Goal: Transaction & Acquisition: Purchase product/service

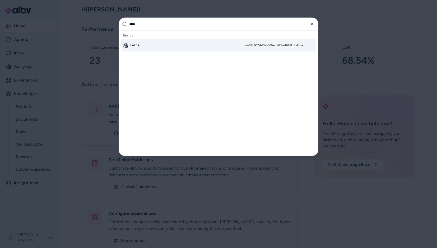
type input "*****"
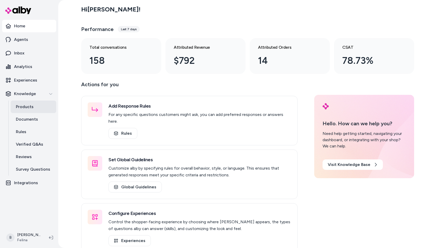
click at [27, 104] on p "Products" at bounding box center [25, 107] width 18 height 6
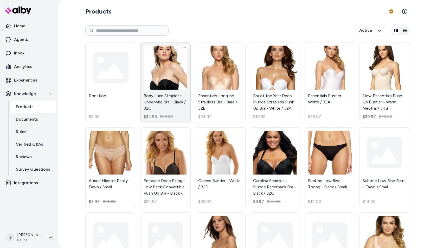
click at [175, 84] on link "Body Luxe Strapless Underwire Bra - Black / 32C $34.95 $52.00" at bounding box center [165, 82] width 51 height 81
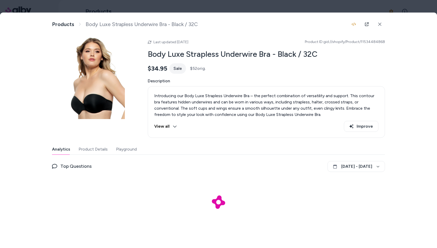
click at [92, 149] on button "Product Details" at bounding box center [93, 149] width 29 height 10
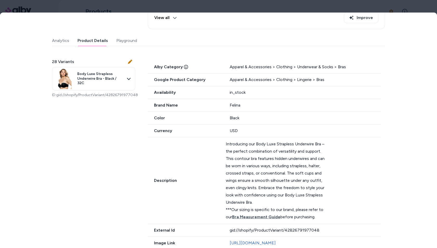
scroll to position [109, 0]
click at [185, 66] on icon at bounding box center [186, 66] width 4 height 4
